Goal: Task Accomplishment & Management: Manage account settings

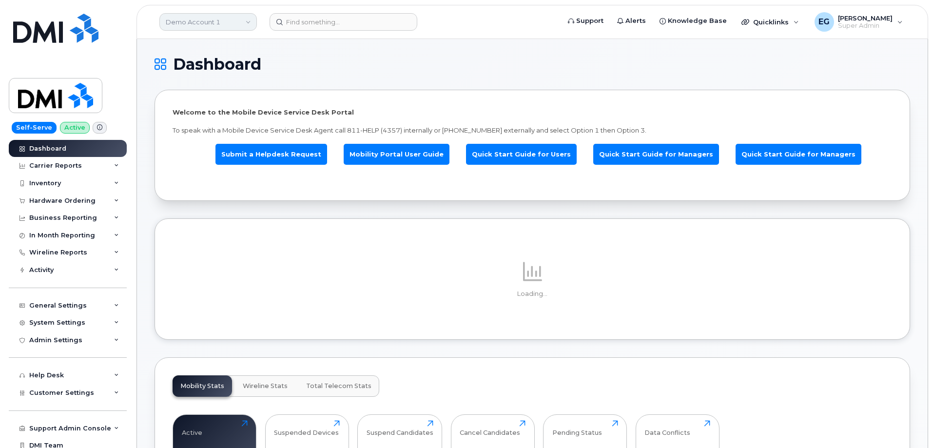
click at [215, 21] on link "Demo Account 1" at bounding box center [208, 22] width 98 height 18
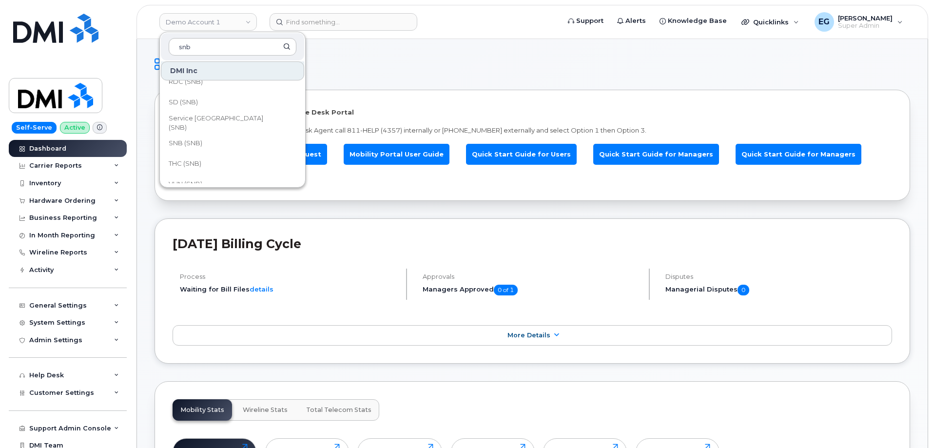
scroll to position [473, 0]
type input "snb"
click at [198, 132] on span "SNB (SNB)" at bounding box center [186, 132] width 34 height 10
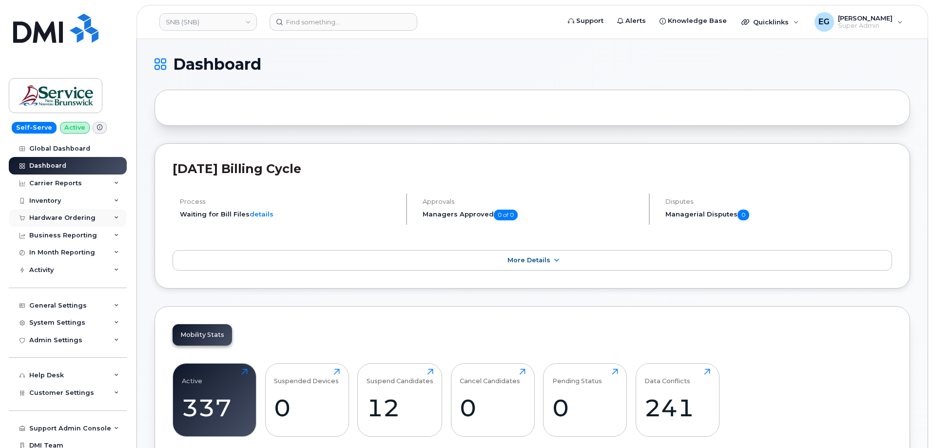
click at [63, 219] on div "Hardware Ordering" at bounding box center [62, 218] width 66 height 8
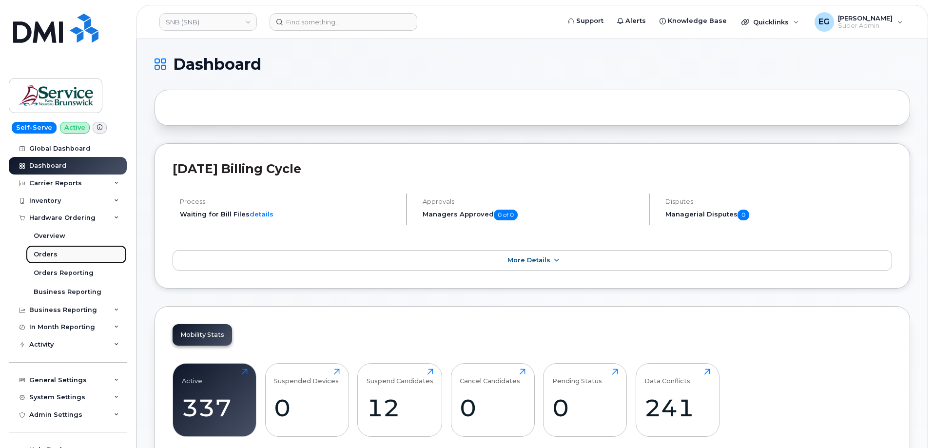
click at [50, 258] on div "Orders" at bounding box center [46, 254] width 24 height 9
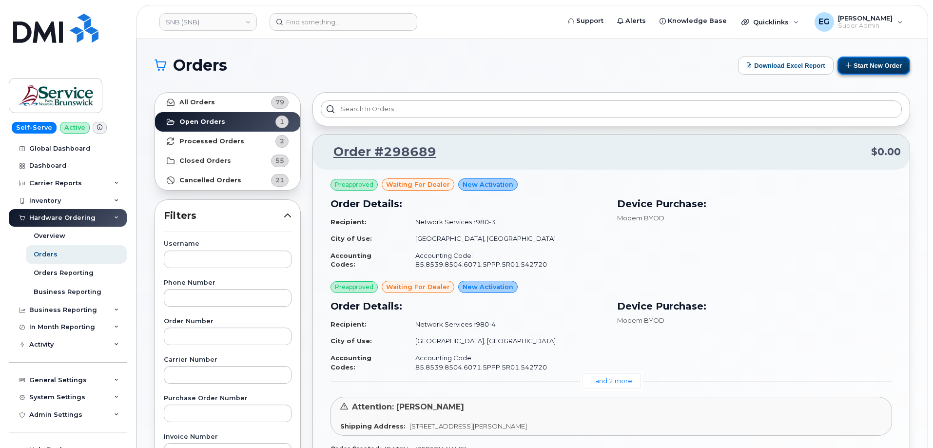
click at [889, 67] on button "Start New Order" at bounding box center [874, 66] width 73 height 18
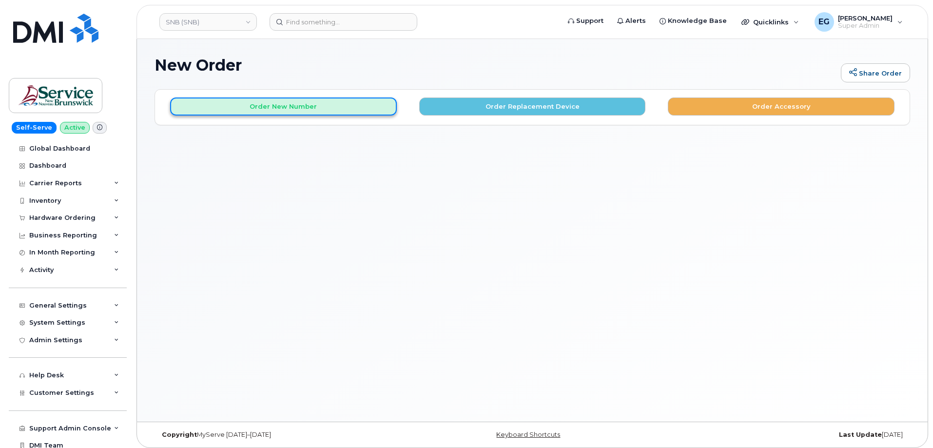
click at [277, 104] on button "Order New Number" at bounding box center [283, 107] width 227 height 18
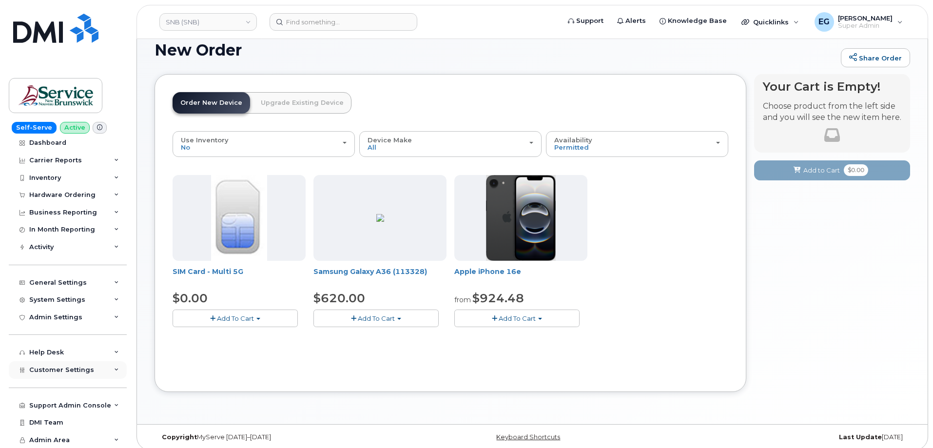
scroll to position [22, 0]
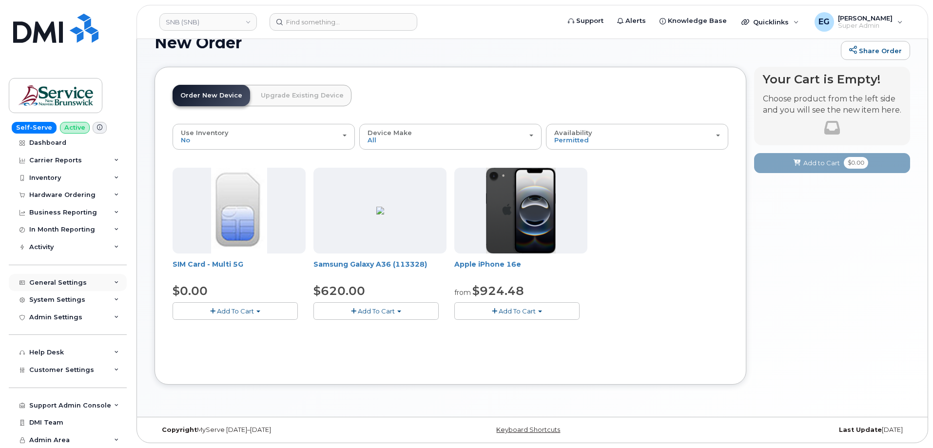
click at [71, 281] on div "General Settings" at bounding box center [58, 283] width 58 height 8
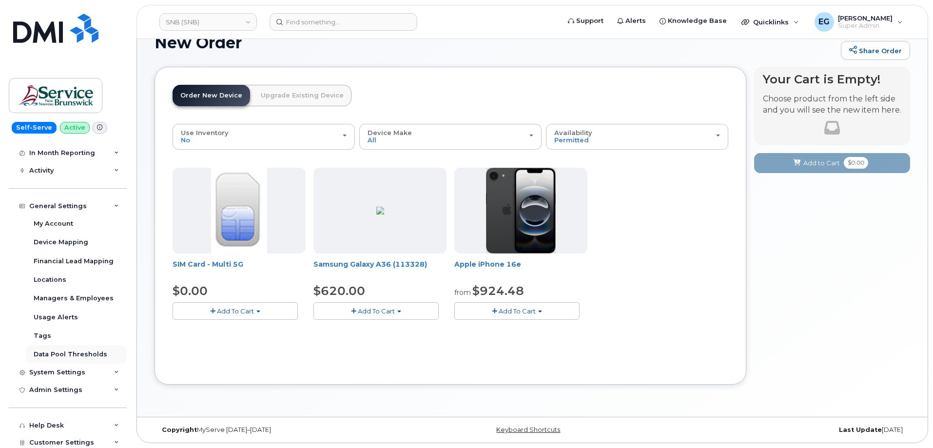
scroll to position [120, 0]
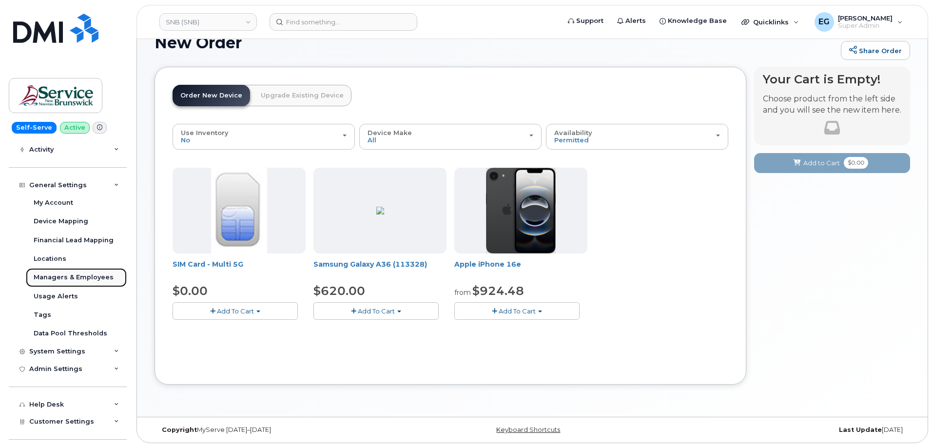
click at [76, 278] on div "Managers & Employees" at bounding box center [74, 277] width 80 height 9
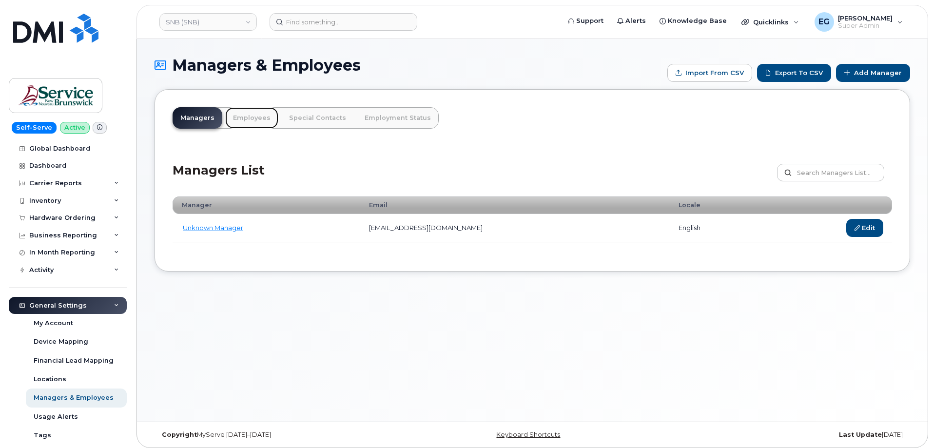
click at [243, 114] on link "Employees" at bounding box center [251, 117] width 53 height 21
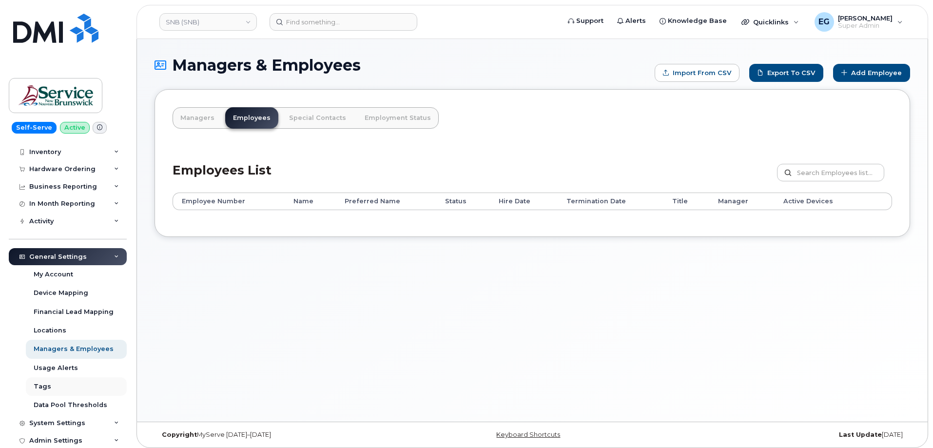
scroll to position [98, 0]
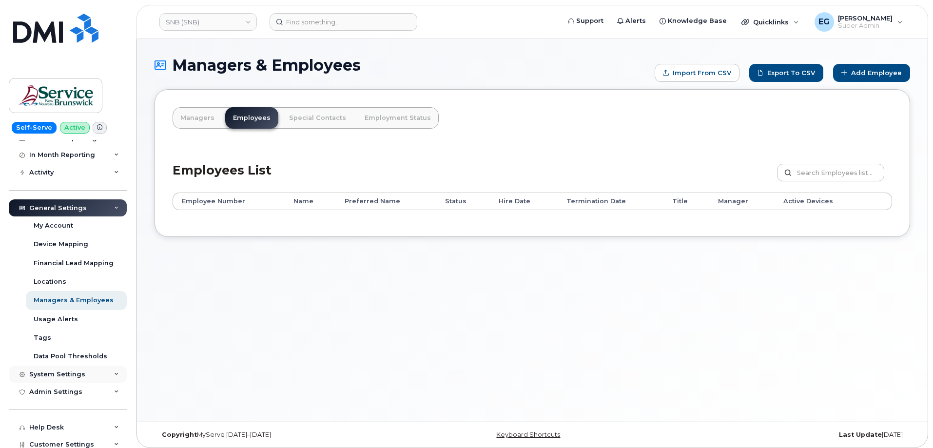
click at [59, 375] on div "System Settings" at bounding box center [57, 375] width 56 height 8
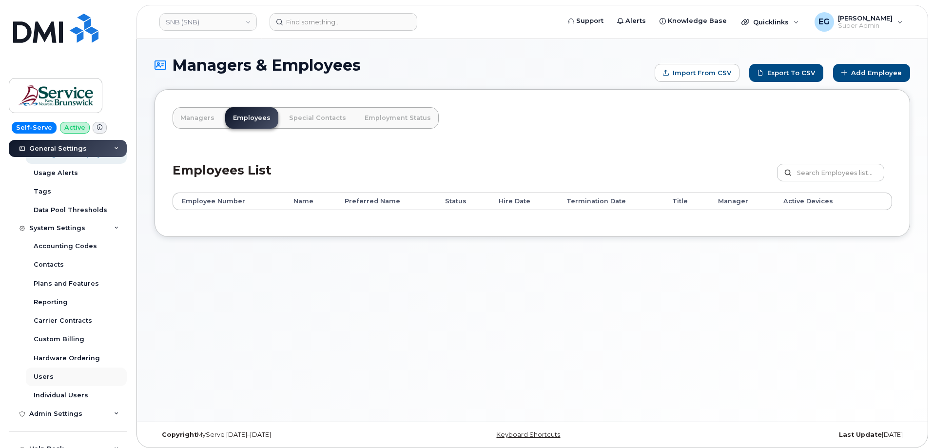
scroll to position [293, 0]
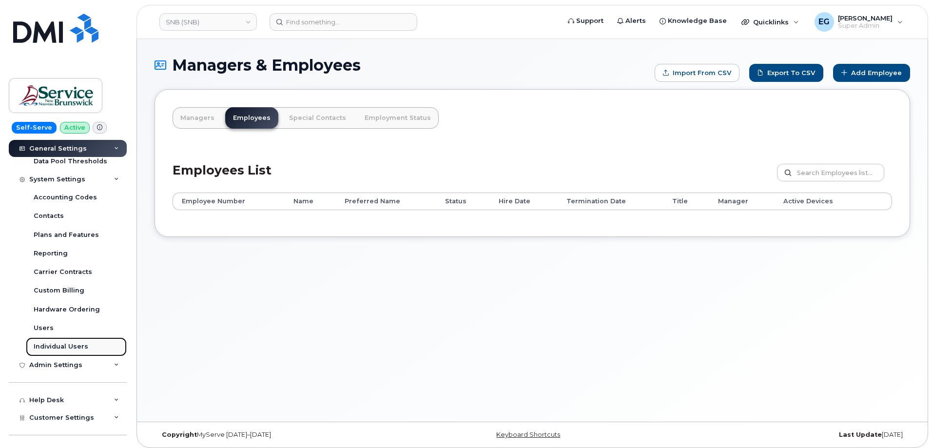
click at [59, 347] on div "Individual Users" at bounding box center [61, 346] width 55 height 9
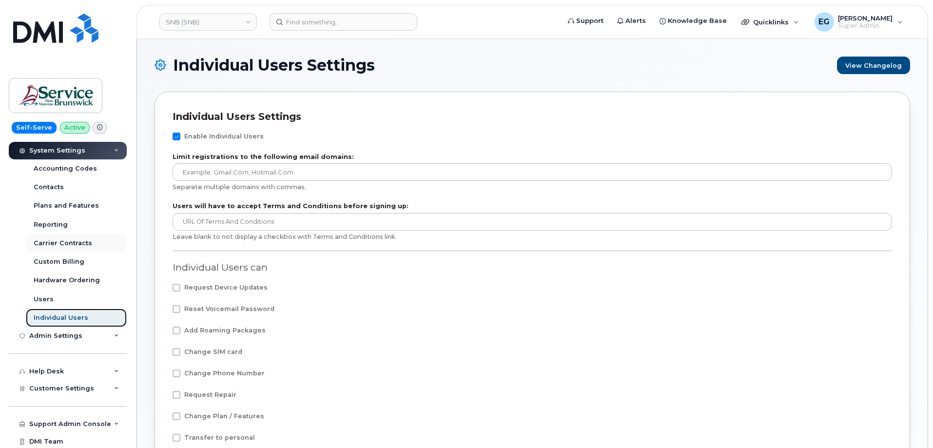
scroll to position [142, 0]
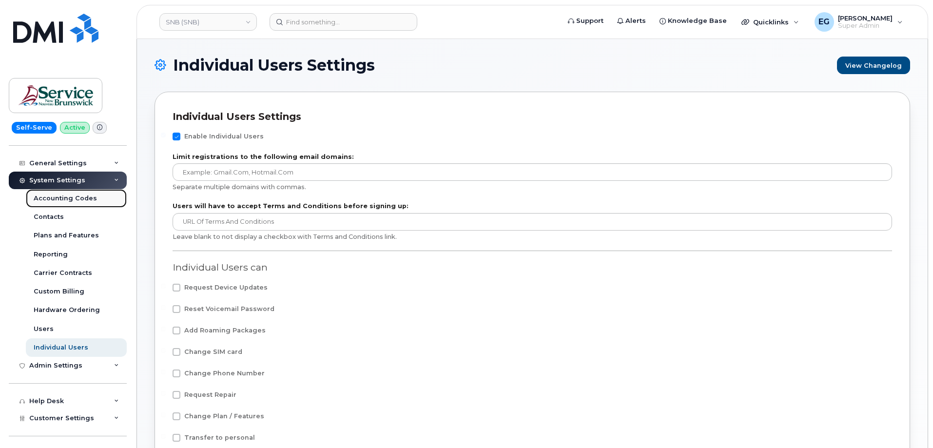
click at [64, 202] on div "Accounting Codes" at bounding box center [65, 198] width 63 height 9
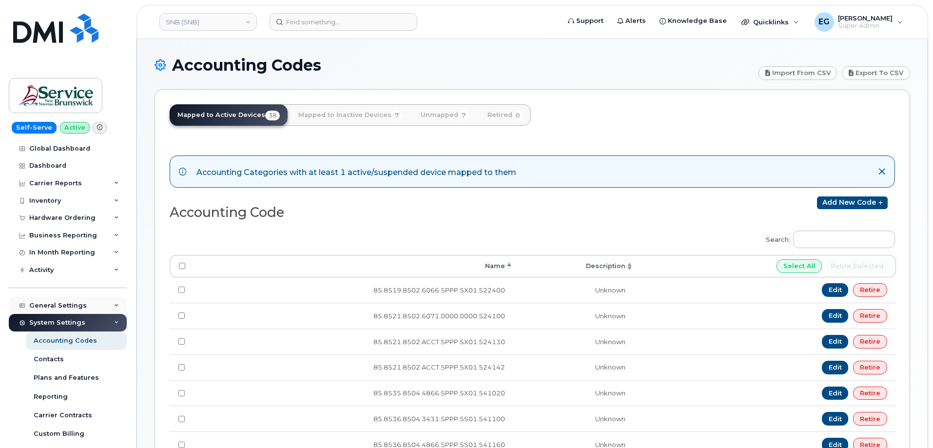
click at [77, 304] on div "General Settings" at bounding box center [58, 306] width 58 height 8
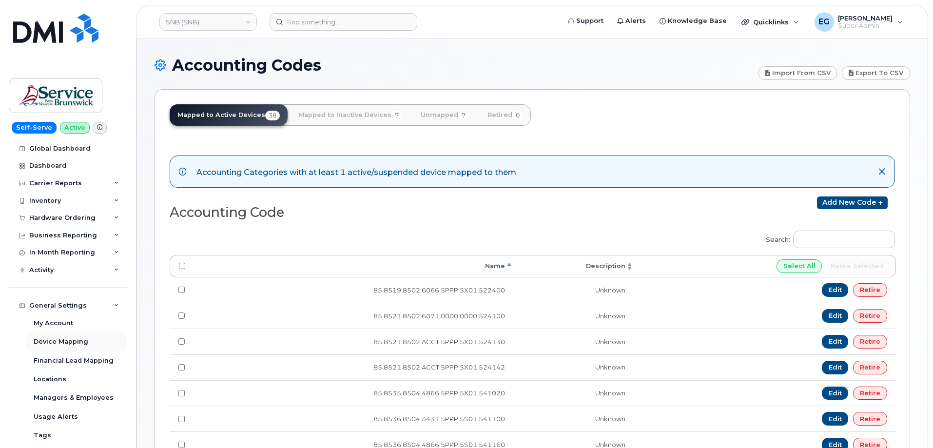
scroll to position [49, 0]
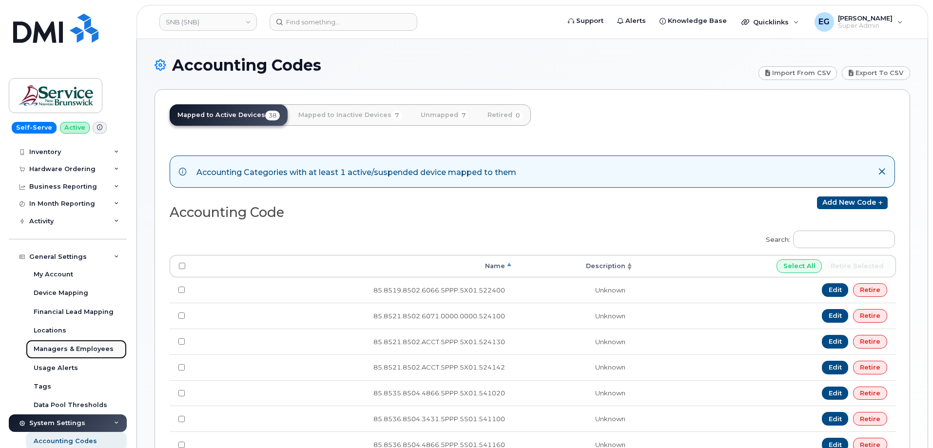
click at [74, 350] on div "Managers & Employees" at bounding box center [74, 349] width 80 height 9
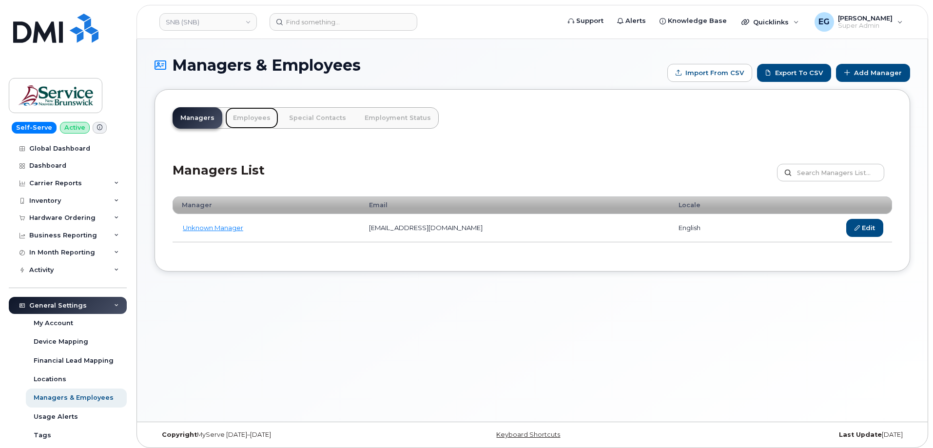
click at [246, 117] on link "Employees" at bounding box center [251, 117] width 53 height 21
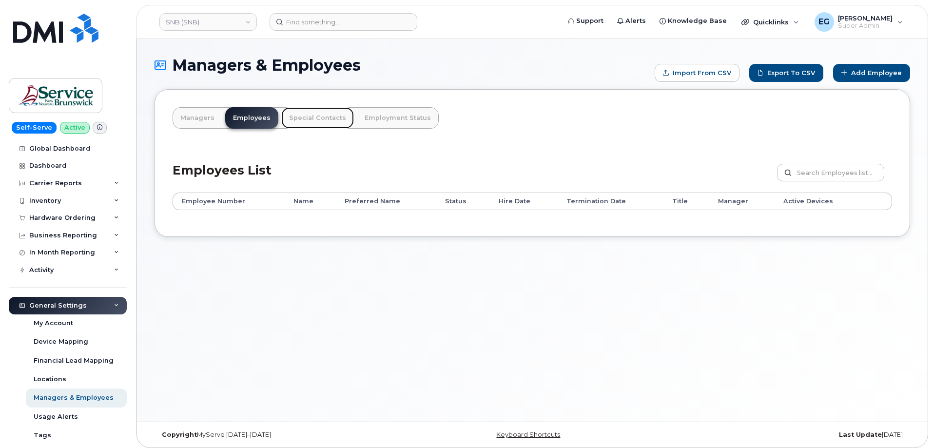
click at [300, 121] on link "Special Contacts" at bounding box center [317, 117] width 73 height 21
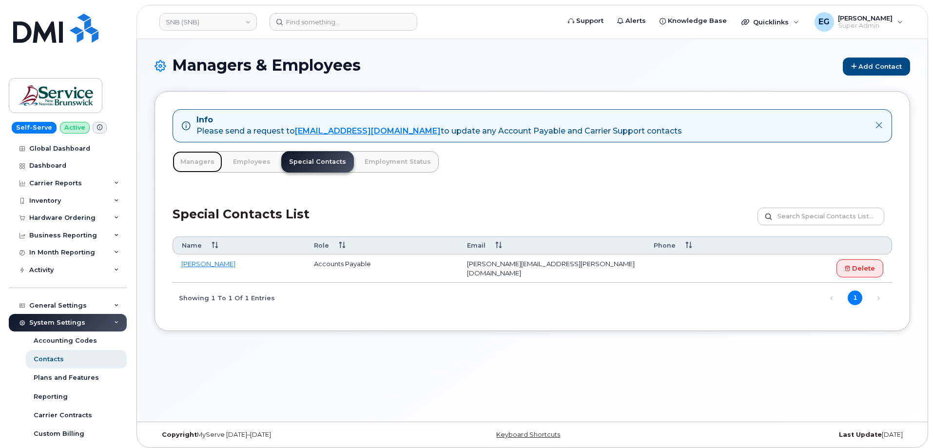
click at [186, 158] on link "Managers" at bounding box center [198, 161] width 50 height 21
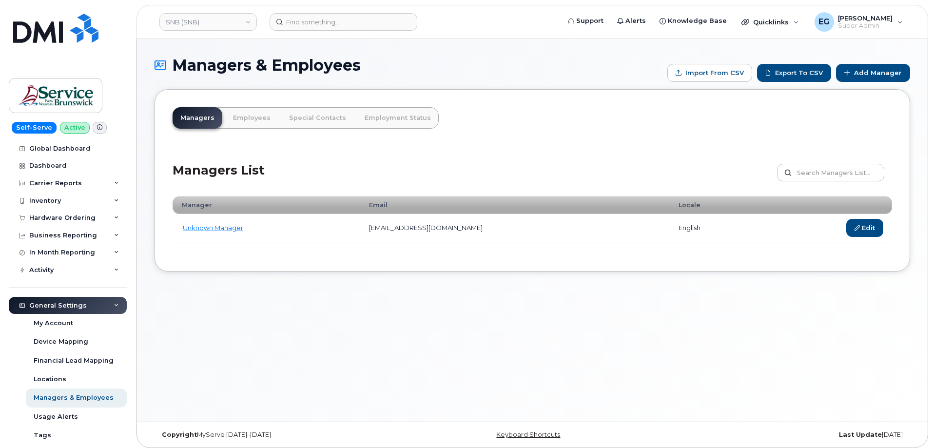
click at [89, 306] on div "General Settings" at bounding box center [68, 306] width 118 height 18
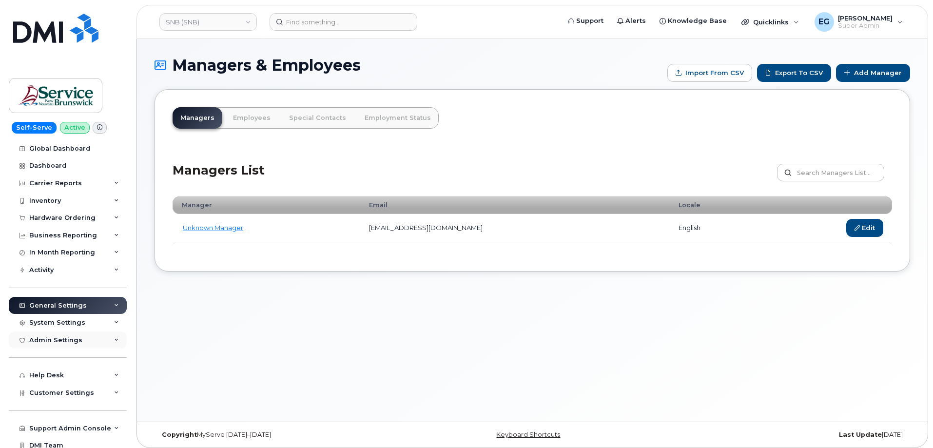
click at [86, 342] on div "Admin Settings" at bounding box center [68, 341] width 118 height 18
click at [94, 337] on div "Admin Settings" at bounding box center [68, 341] width 118 height 18
click at [81, 396] on span "Customer Settings" at bounding box center [61, 392] width 65 height 7
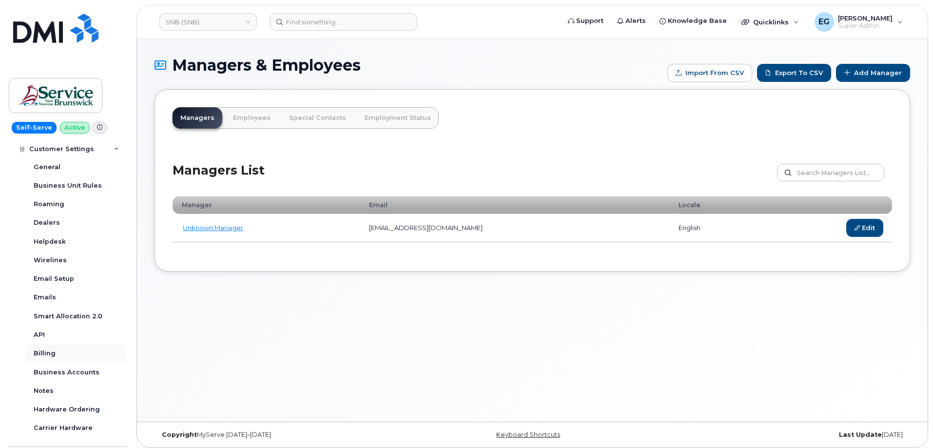
scroll to position [195, 0]
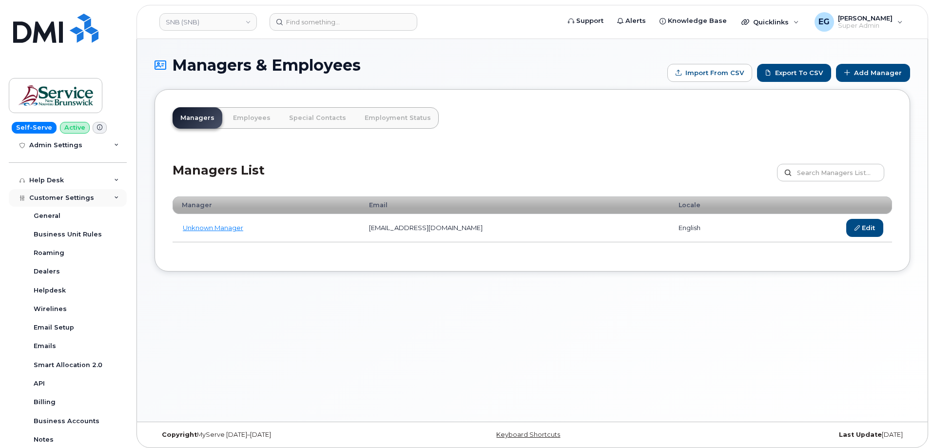
click at [112, 200] on div "Customer Settings" at bounding box center [68, 198] width 118 height 18
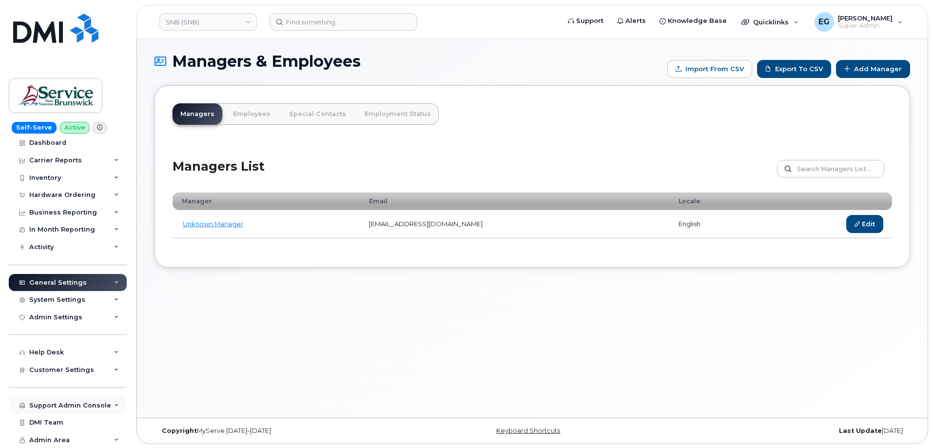
scroll to position [5, 0]
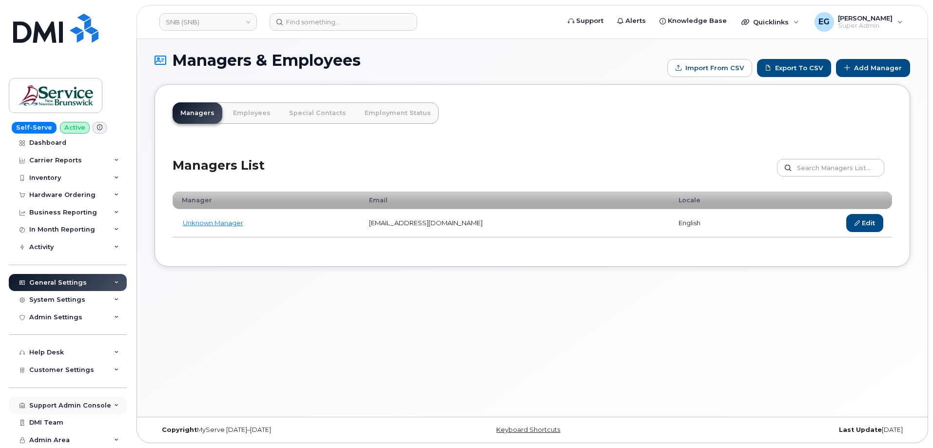
click at [89, 406] on div "Support Admin Console" at bounding box center [70, 406] width 82 height 8
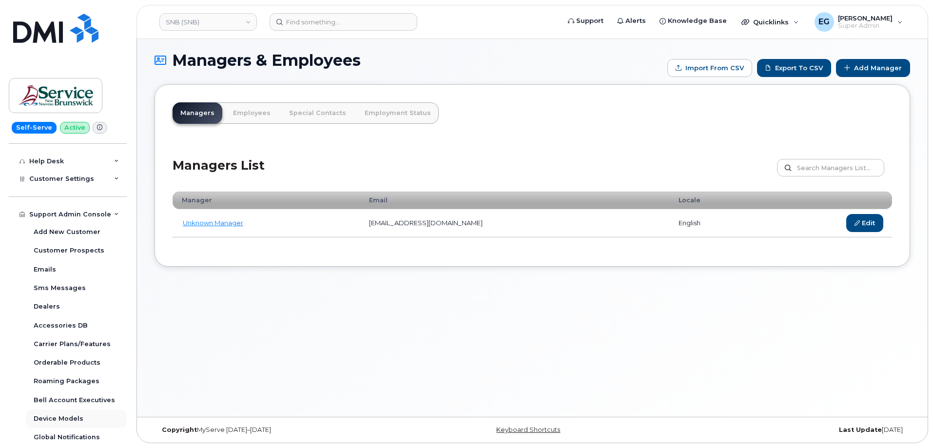
scroll to position [198, 0]
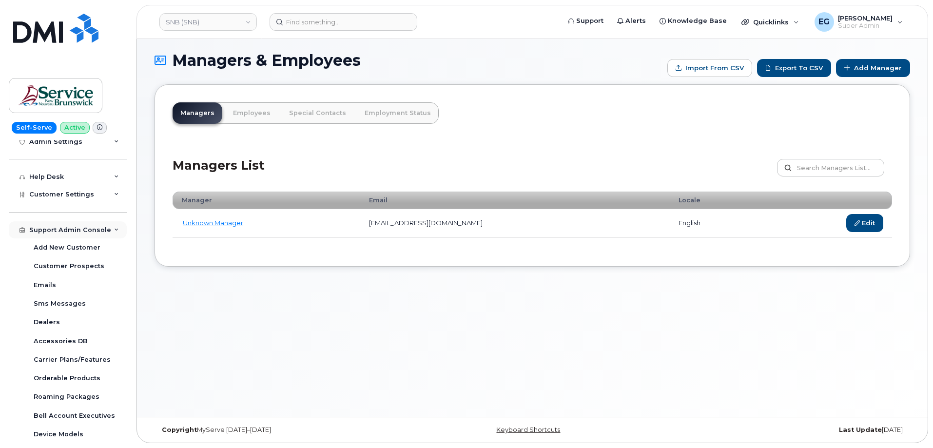
click at [114, 232] on icon at bounding box center [116, 230] width 5 height 5
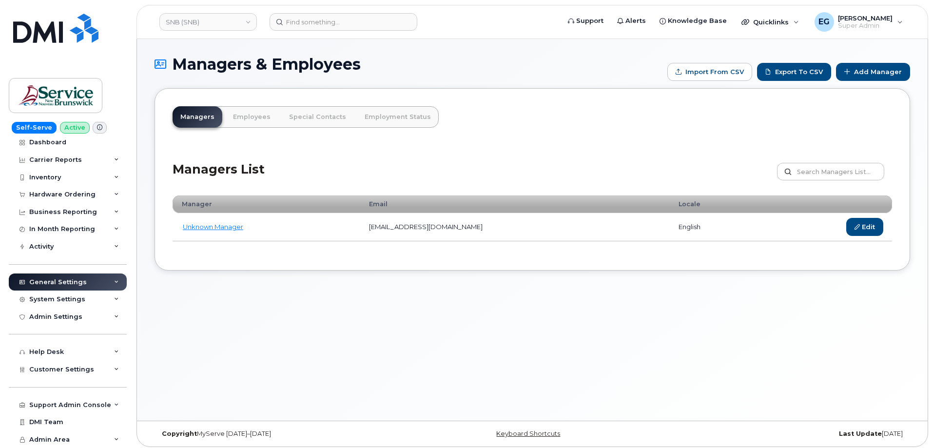
scroll to position [0, 0]
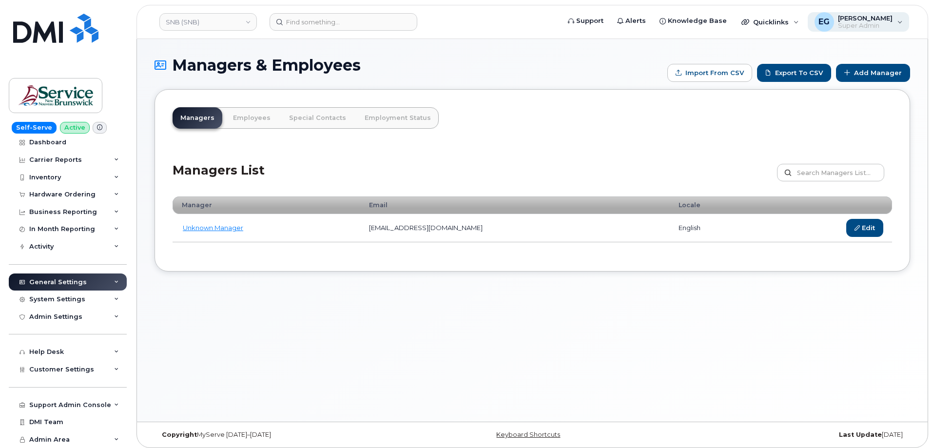
click at [885, 16] on span "[PERSON_NAME]" at bounding box center [865, 18] width 55 height 8
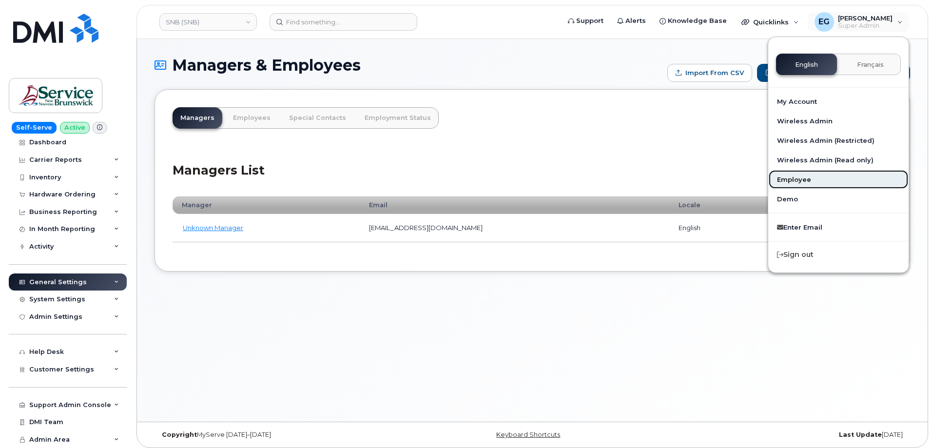
click at [798, 178] on link "Employee" at bounding box center [839, 180] width 140 height 20
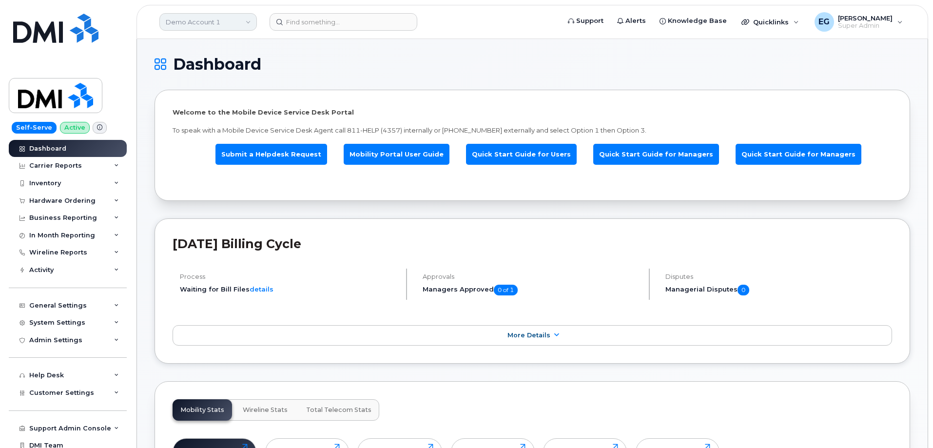
click at [222, 20] on link "Demo Account 1" at bounding box center [208, 22] width 98 height 18
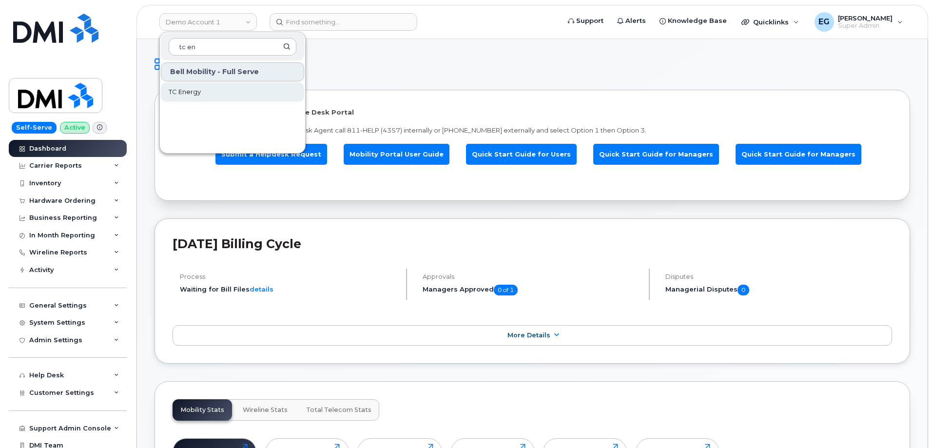
type input "tc en"
click at [216, 92] on link "TC Energy" at bounding box center [232, 92] width 143 height 20
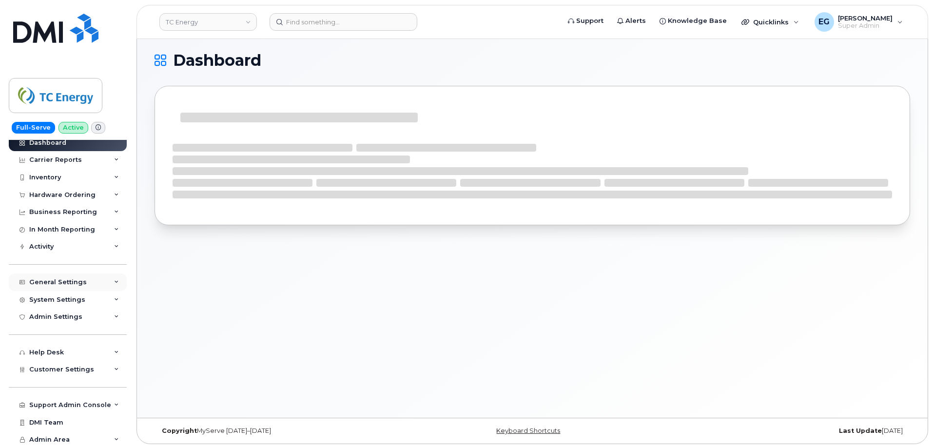
scroll to position [5, 0]
click at [78, 401] on div "Support Admin Console" at bounding box center [70, 405] width 82 height 8
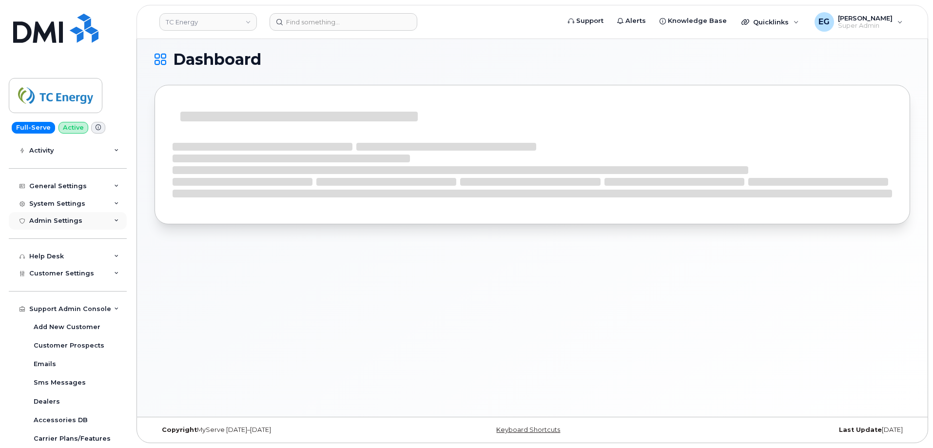
click at [90, 309] on div "Support Admin Console" at bounding box center [70, 309] width 82 height 8
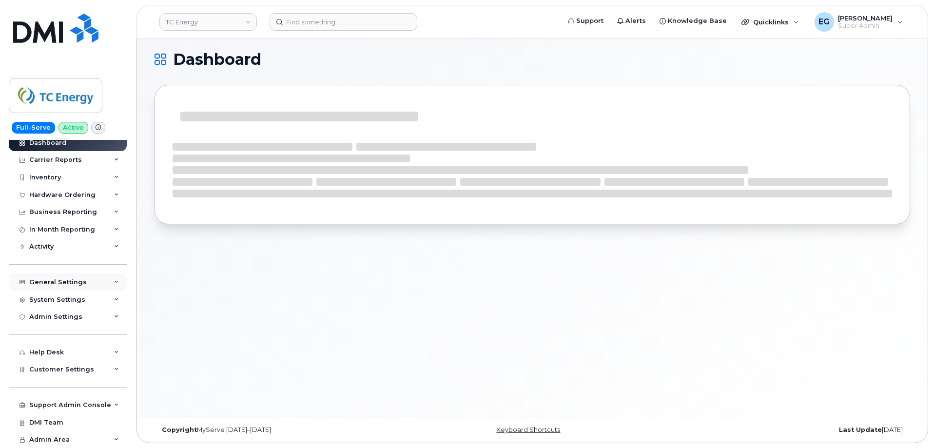
scroll to position [6, 0]
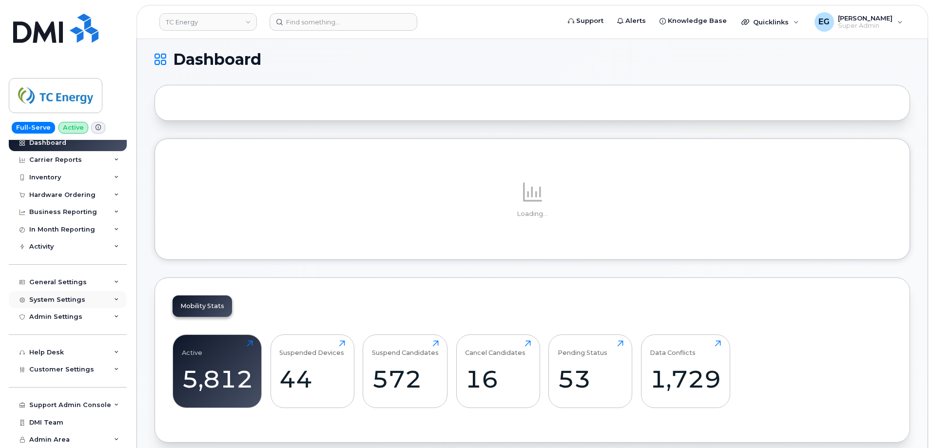
click at [81, 299] on div "System Settings" at bounding box center [57, 300] width 56 height 8
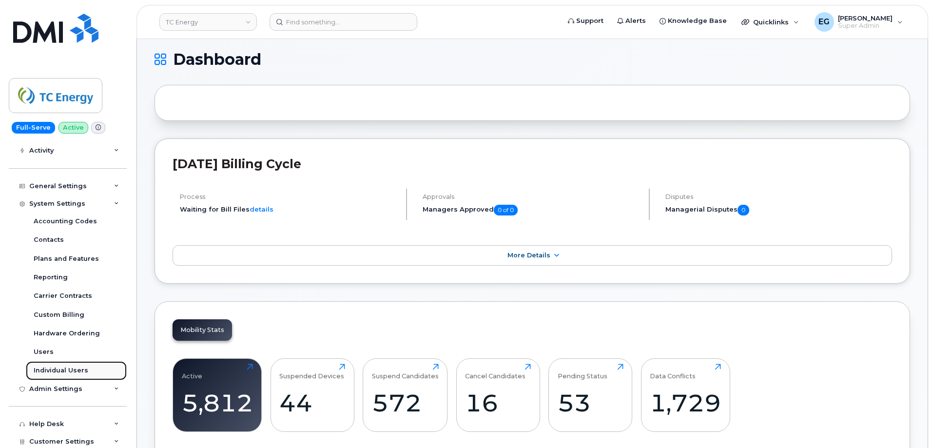
click at [61, 366] on div "Individual Users" at bounding box center [61, 370] width 55 height 9
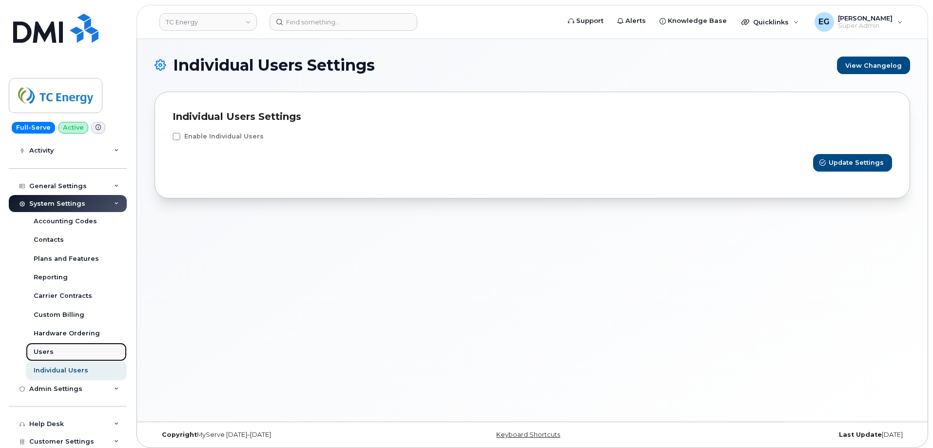
click at [44, 350] on div "Users" at bounding box center [44, 352] width 20 height 9
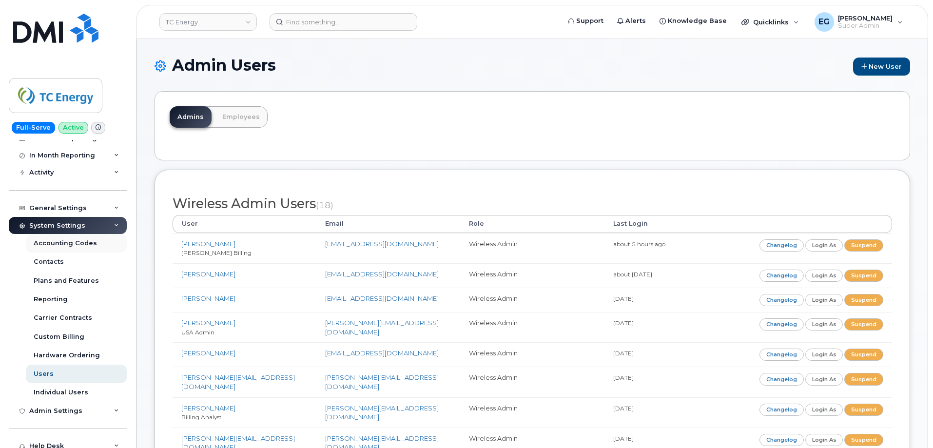
scroll to position [98, 0]
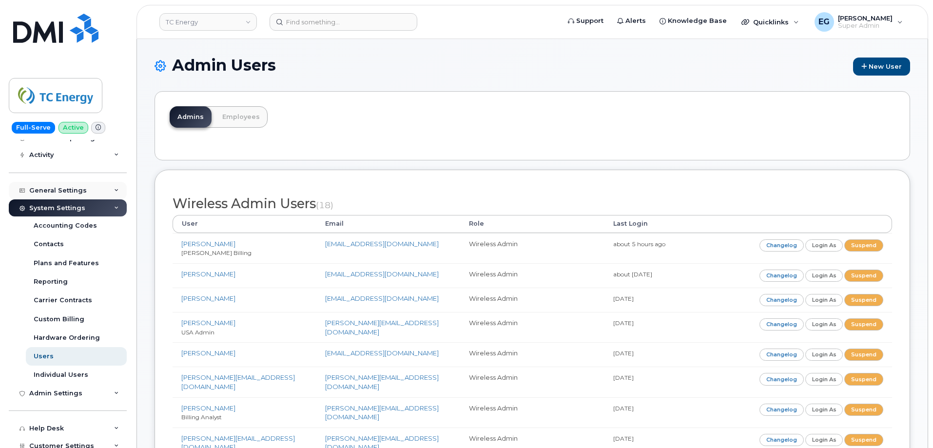
click at [88, 190] on div "General Settings" at bounding box center [68, 191] width 118 height 18
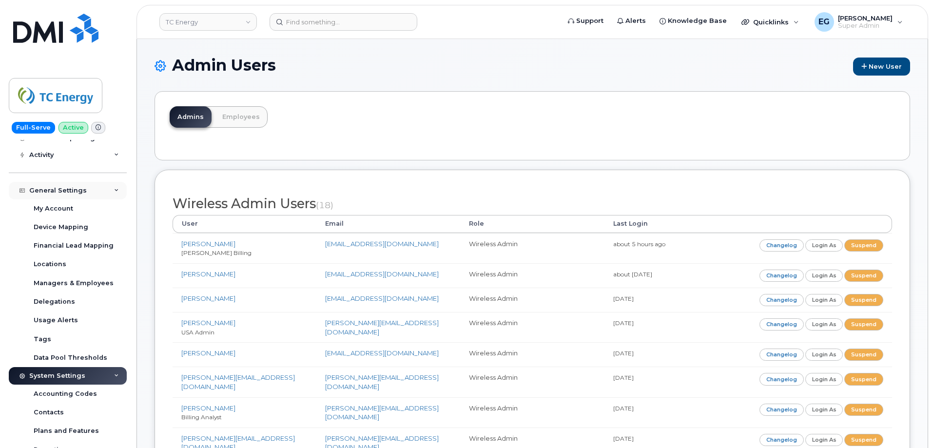
click at [103, 191] on div "General Settings" at bounding box center [68, 191] width 118 height 18
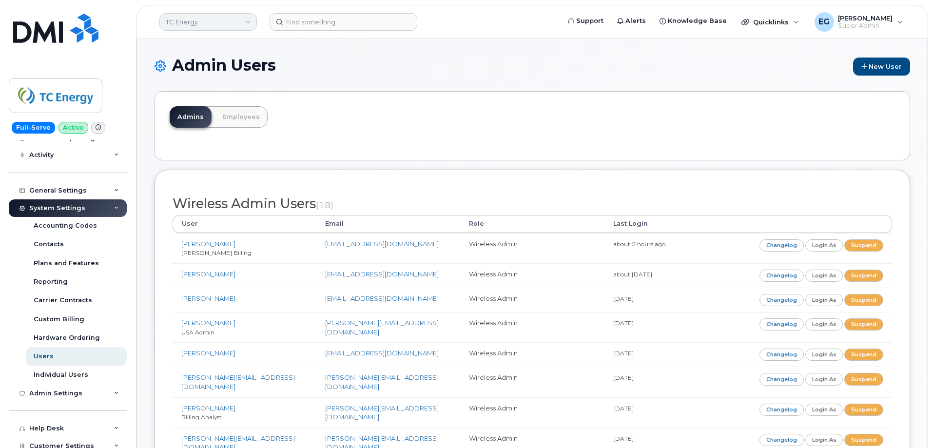
click at [217, 24] on link "TC Energy" at bounding box center [208, 22] width 98 height 18
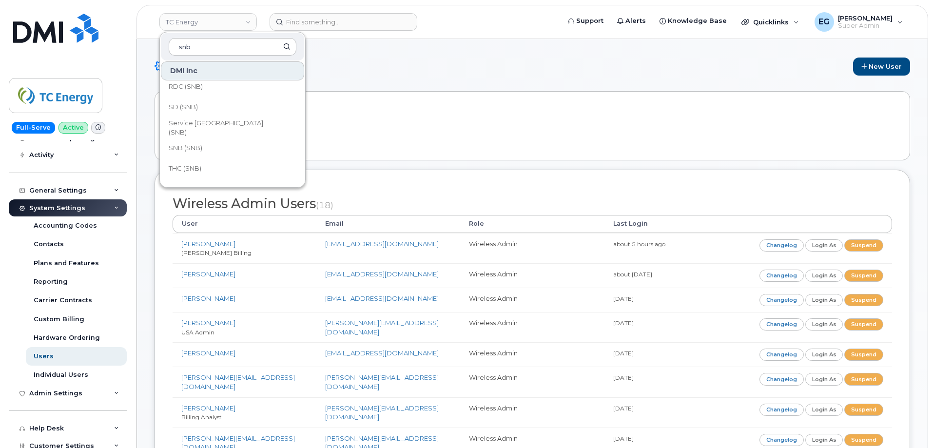
scroll to position [473, 0]
type input "snb"
click at [178, 130] on span "SNB (SNB)" at bounding box center [186, 132] width 34 height 10
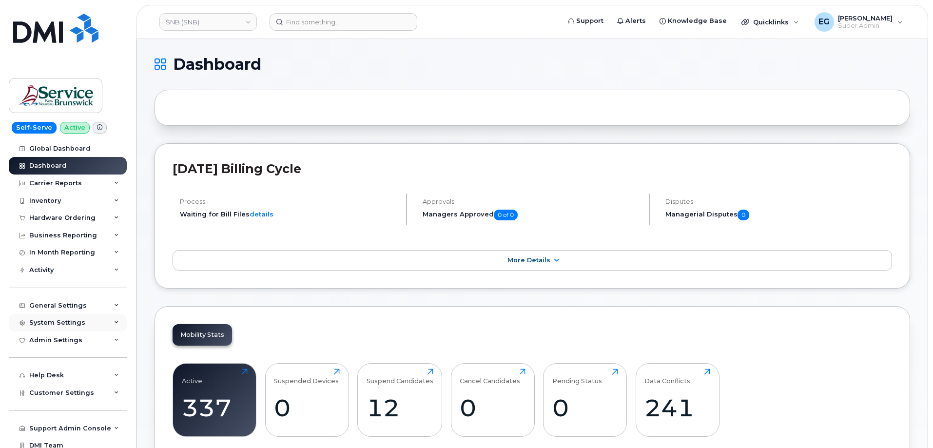
click at [55, 325] on div "System Settings" at bounding box center [57, 323] width 56 height 8
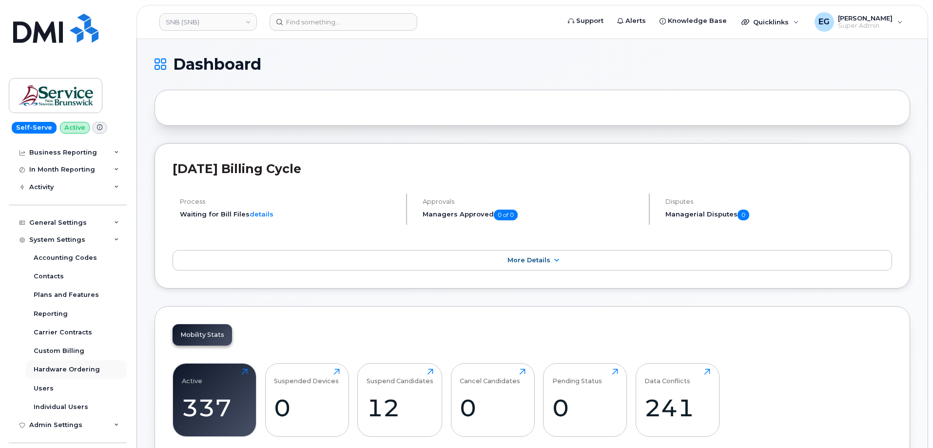
scroll to position [98, 0]
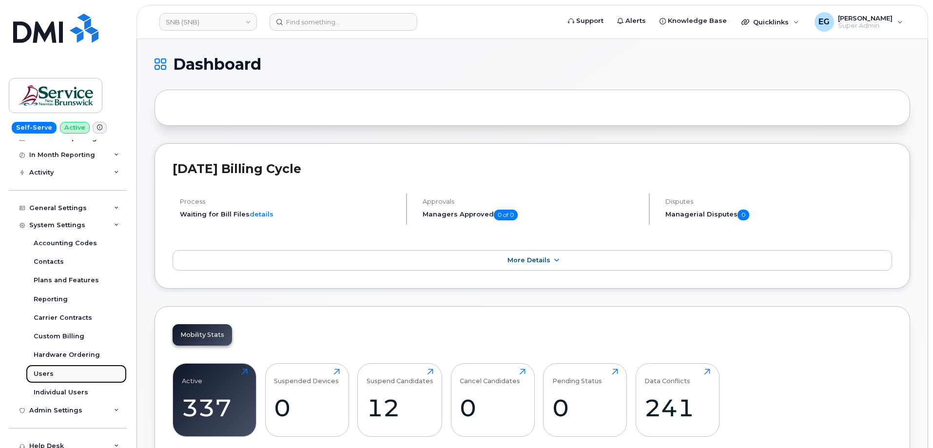
click at [47, 374] on div "Users" at bounding box center [44, 374] width 20 height 9
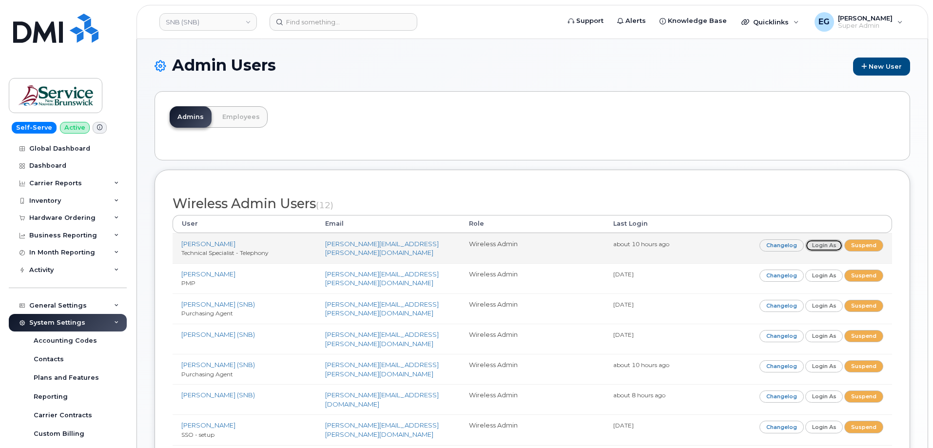
click at [832, 247] on link "Login as" at bounding box center [825, 245] width 38 height 12
